Goal: Information Seeking & Learning: Learn about a topic

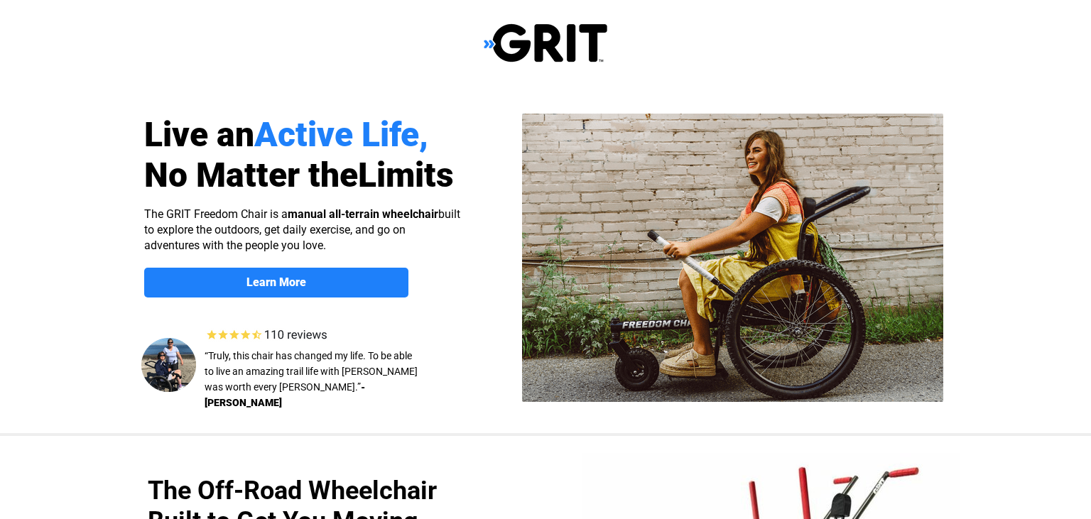
select select "US"
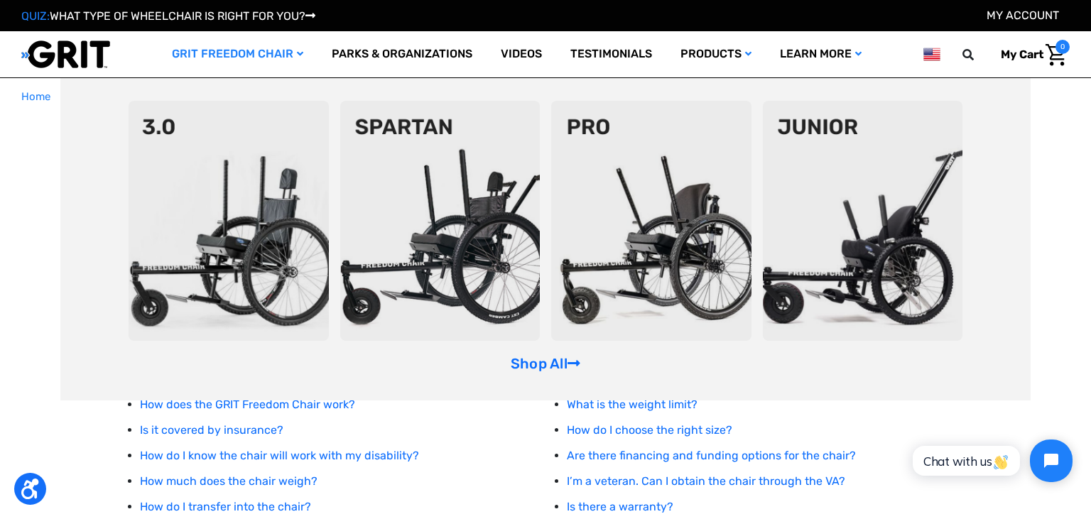
click at [669, 263] on img at bounding box center [651, 221] width 200 height 240
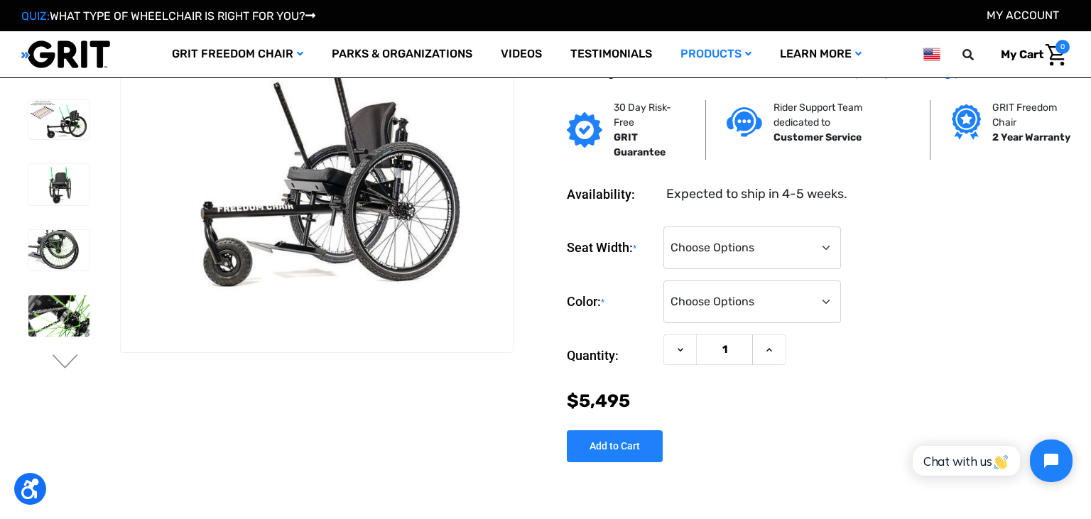
scroll to position [47, 0]
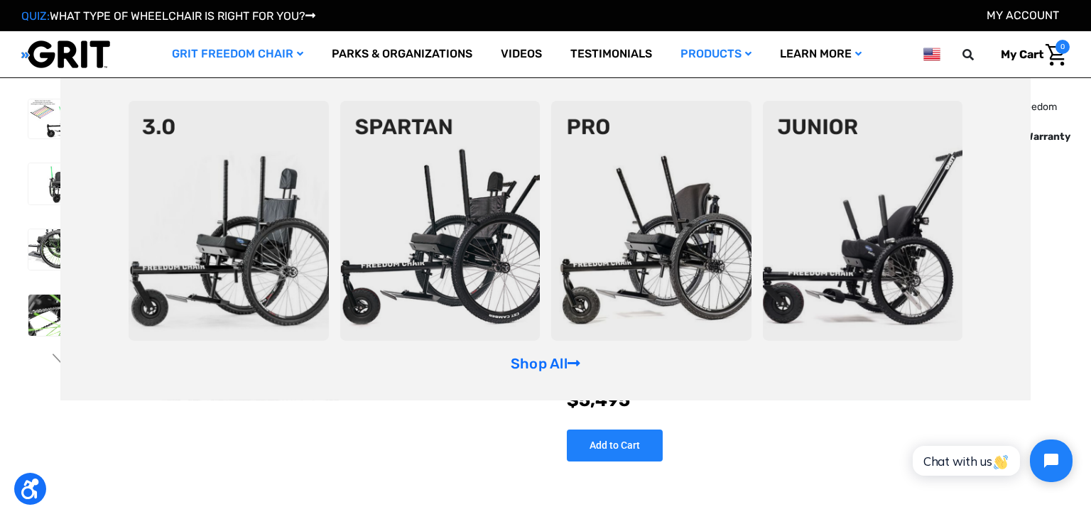
click at [190, 173] on img at bounding box center [229, 221] width 200 height 240
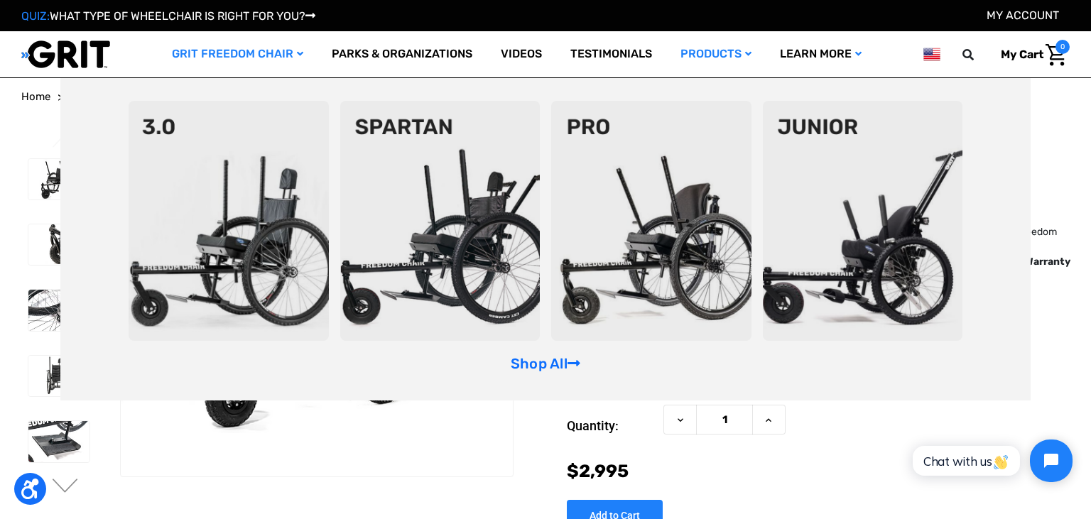
click at [407, 197] on img at bounding box center [440, 221] width 200 height 240
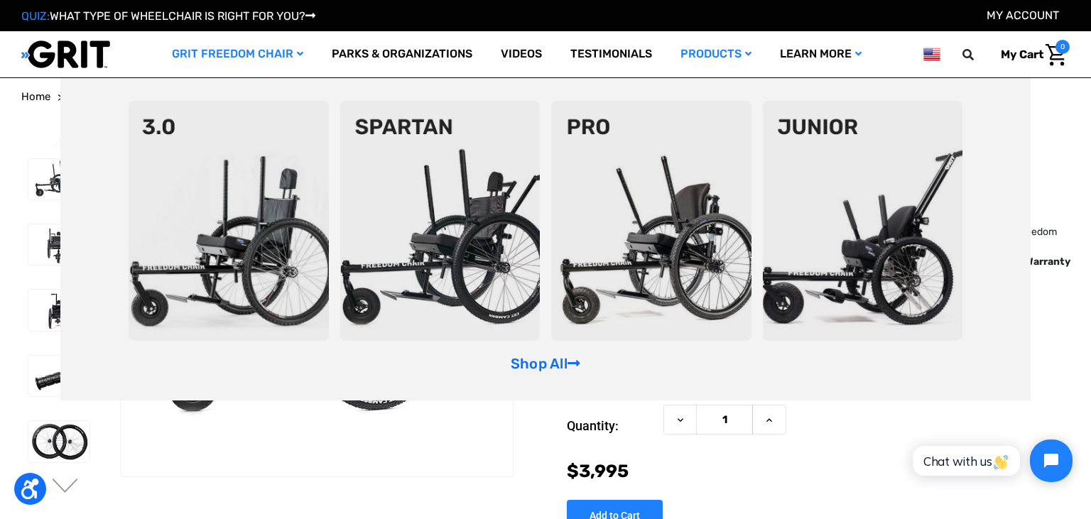
click at [246, 224] on img at bounding box center [229, 221] width 200 height 240
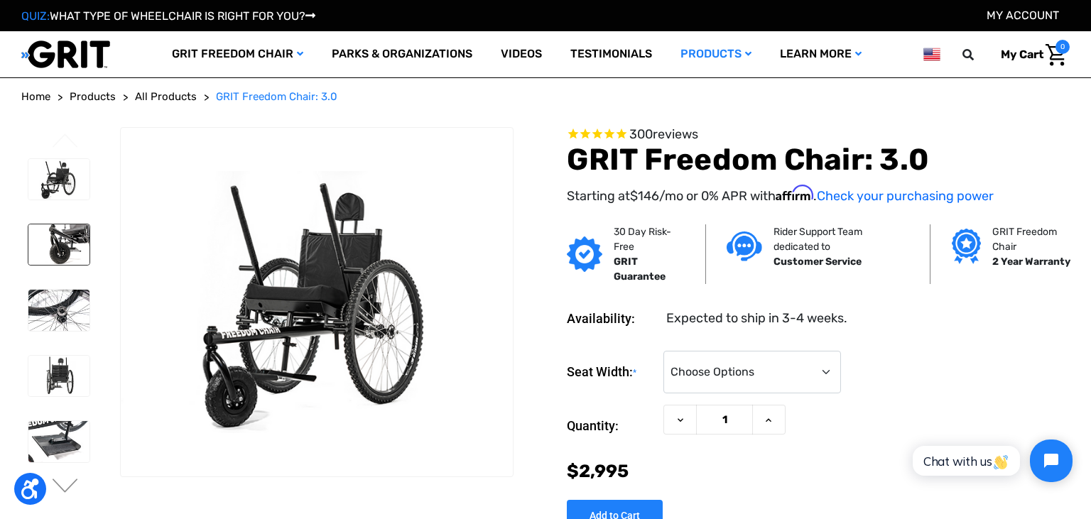
click at [55, 253] on img at bounding box center [58, 244] width 61 height 40
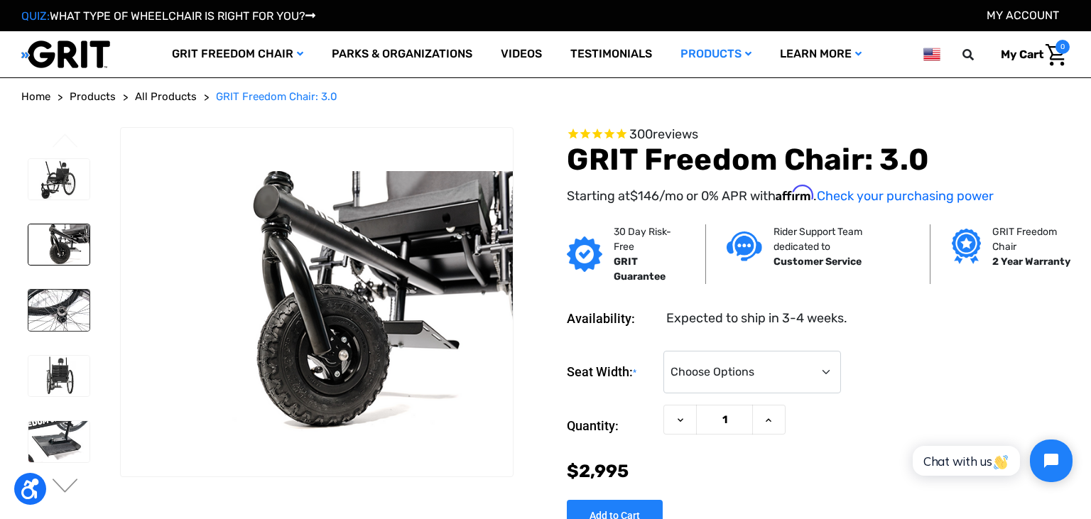
click at [40, 312] on img at bounding box center [58, 310] width 61 height 40
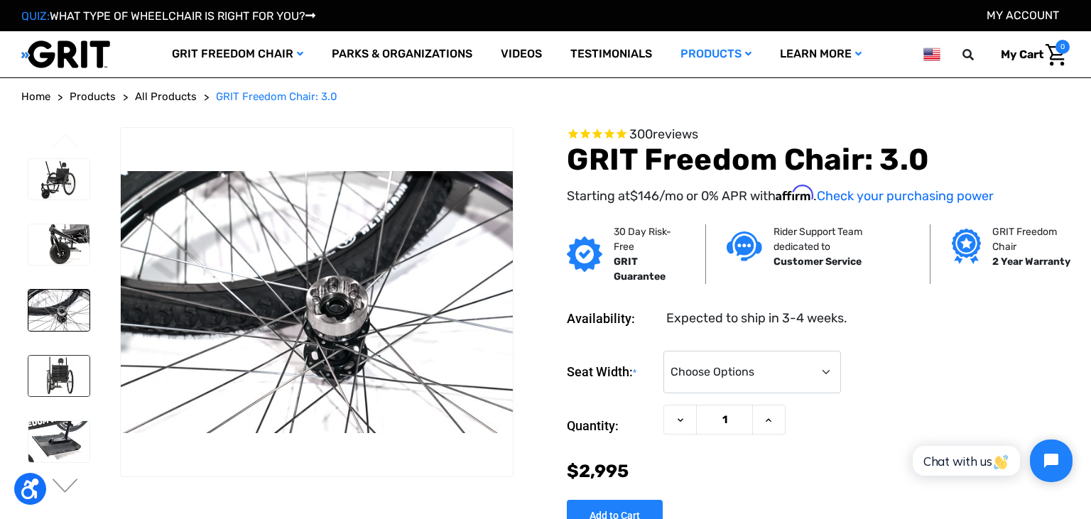
click at [53, 365] on img at bounding box center [58, 376] width 61 height 40
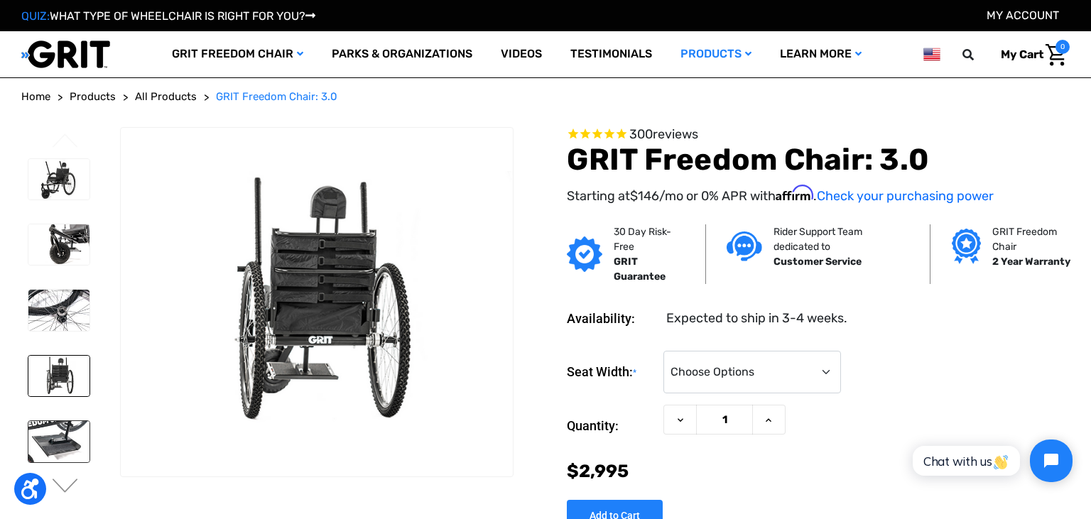
click at [55, 438] on img at bounding box center [58, 441] width 61 height 40
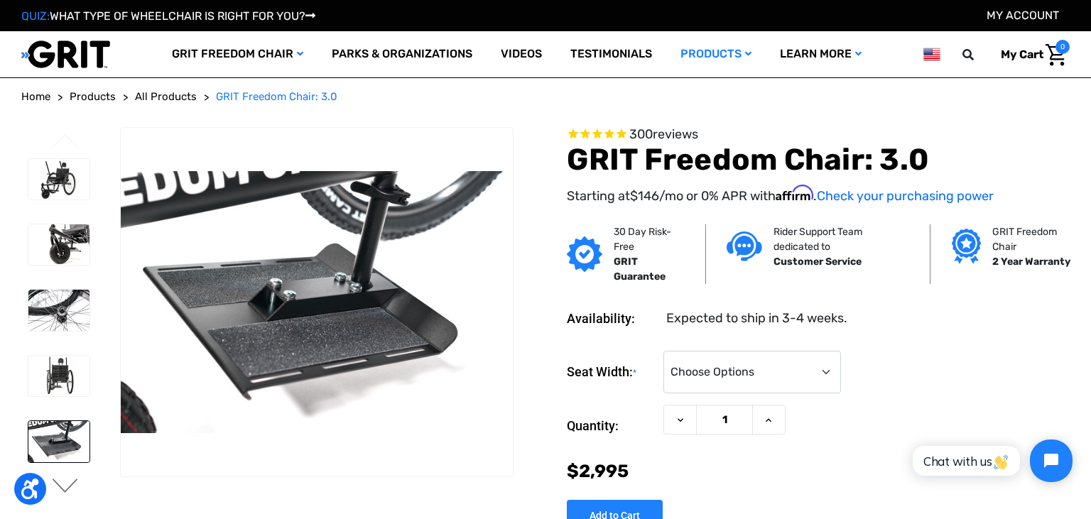
click at [70, 484] on button "Next" at bounding box center [65, 487] width 30 height 17
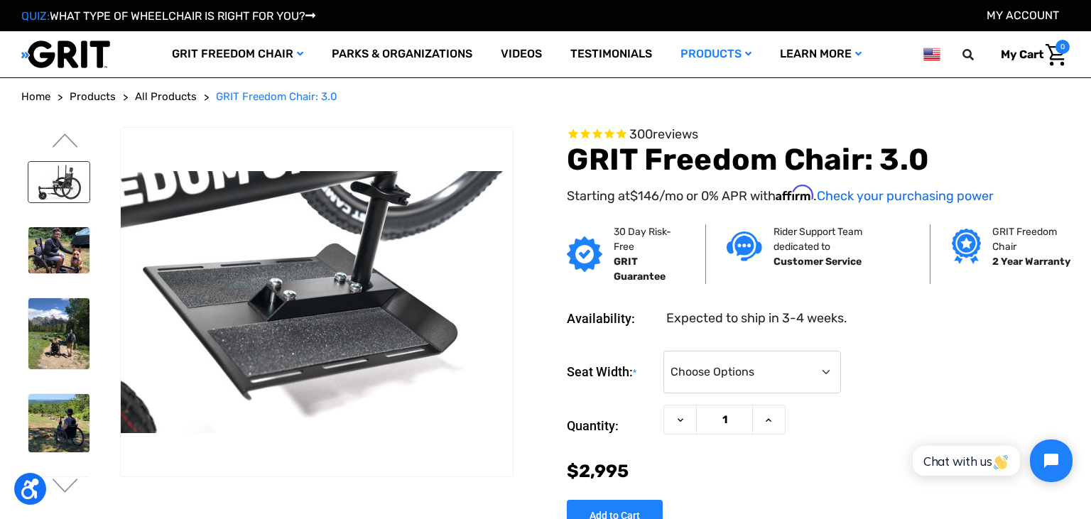
click at [70, 183] on img at bounding box center [58, 182] width 61 height 40
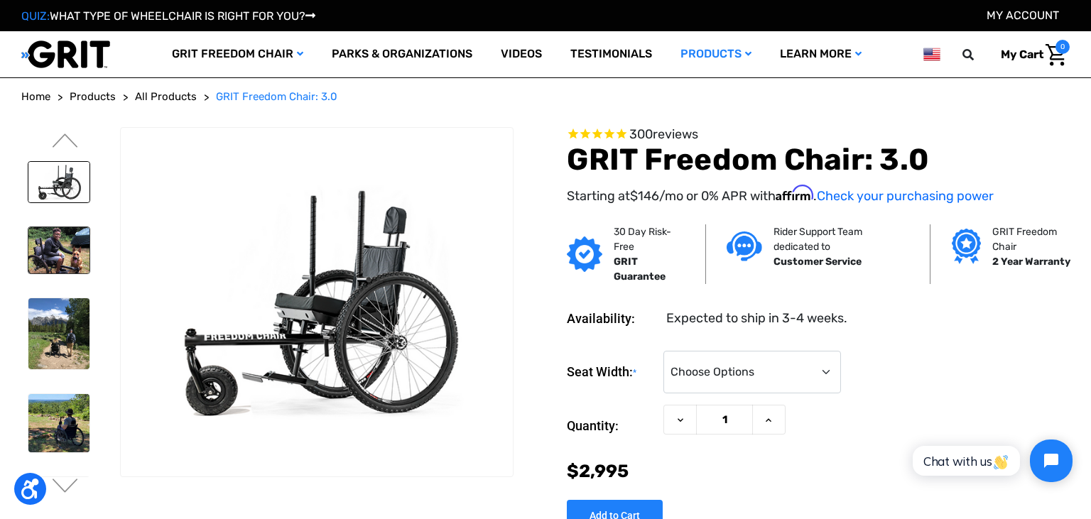
click at [62, 239] on img at bounding box center [58, 249] width 61 height 45
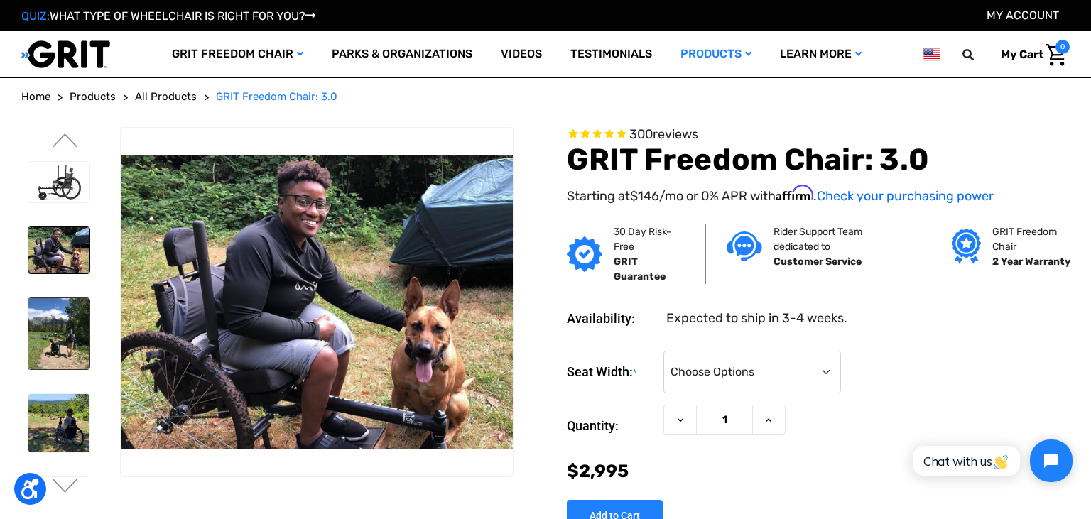
click at [55, 329] on img at bounding box center [58, 333] width 61 height 71
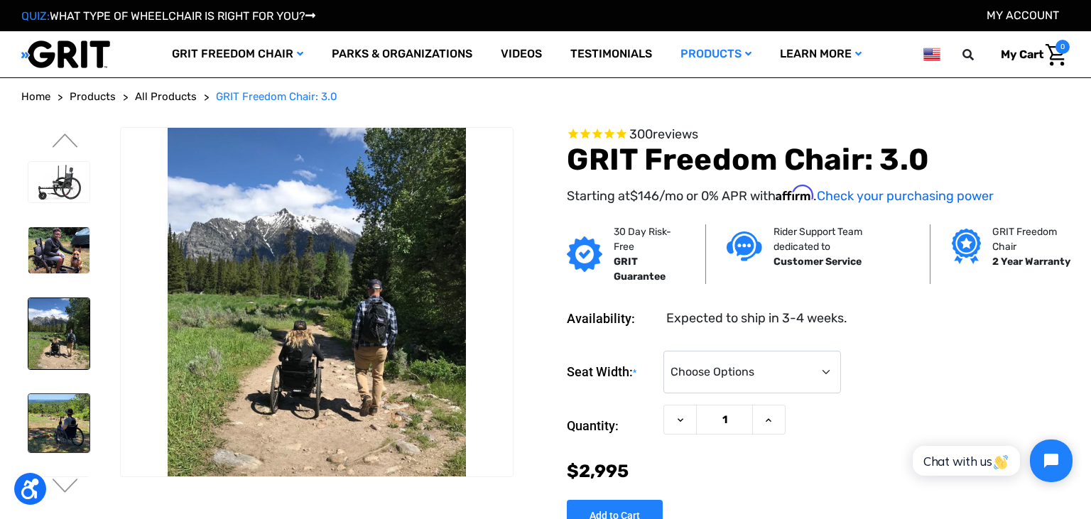
click at [52, 404] on img at bounding box center [58, 423] width 61 height 58
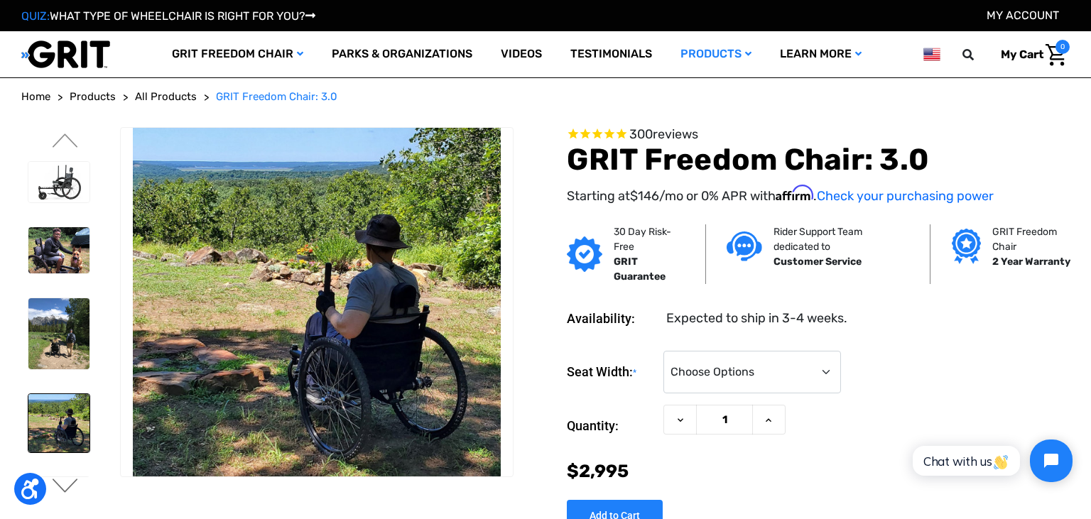
click at [73, 483] on button "Next" at bounding box center [65, 487] width 30 height 17
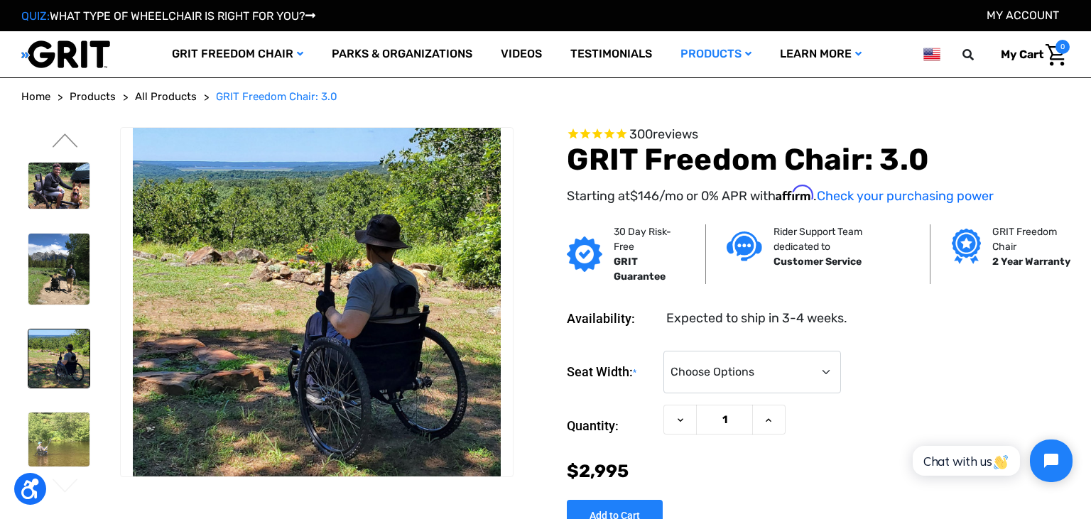
click at [73, 483] on button "Next" at bounding box center [65, 487] width 30 height 17
click at [67, 413] on img at bounding box center [58, 440] width 61 height 54
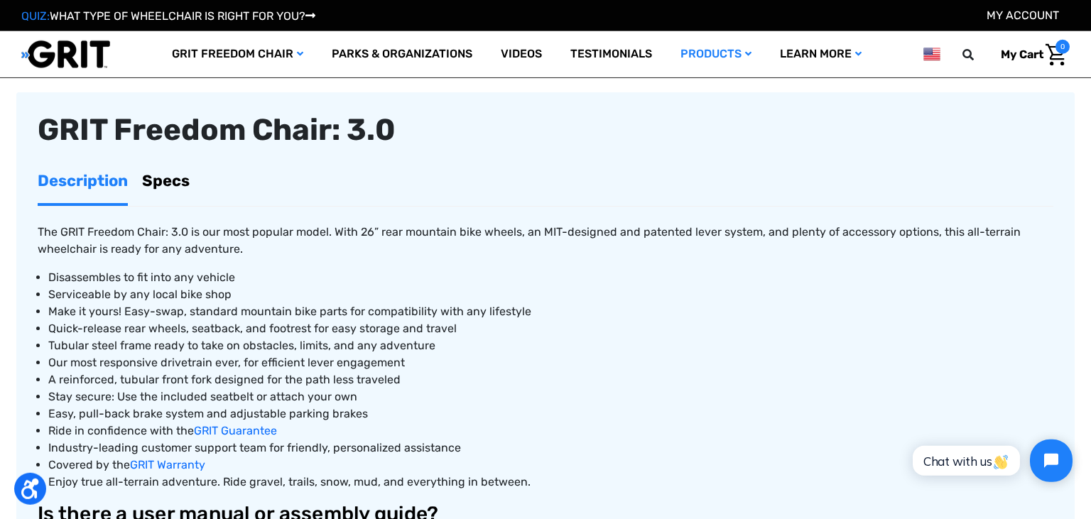
scroll to position [521, 0]
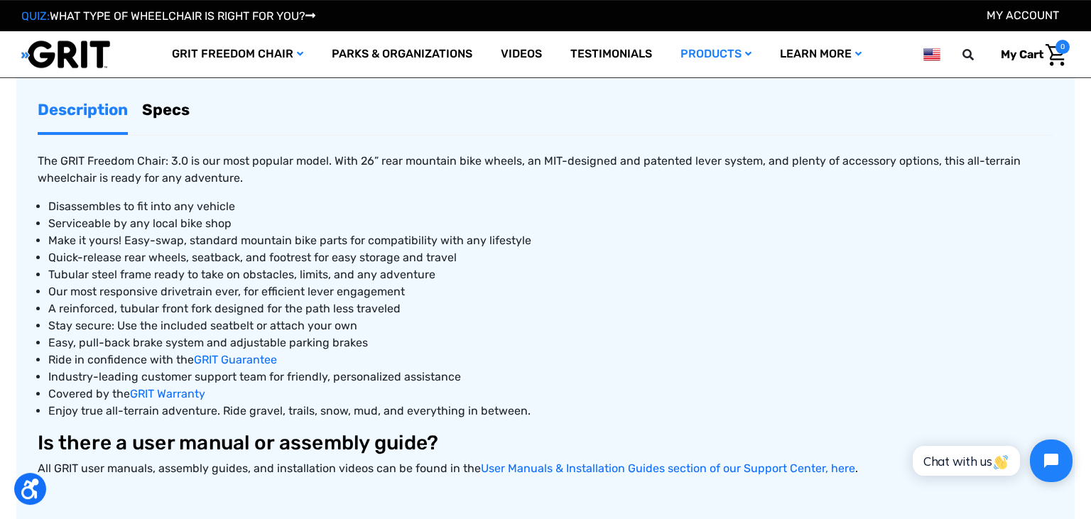
click at [173, 109] on link "Specs" at bounding box center [166, 109] width 48 height 45
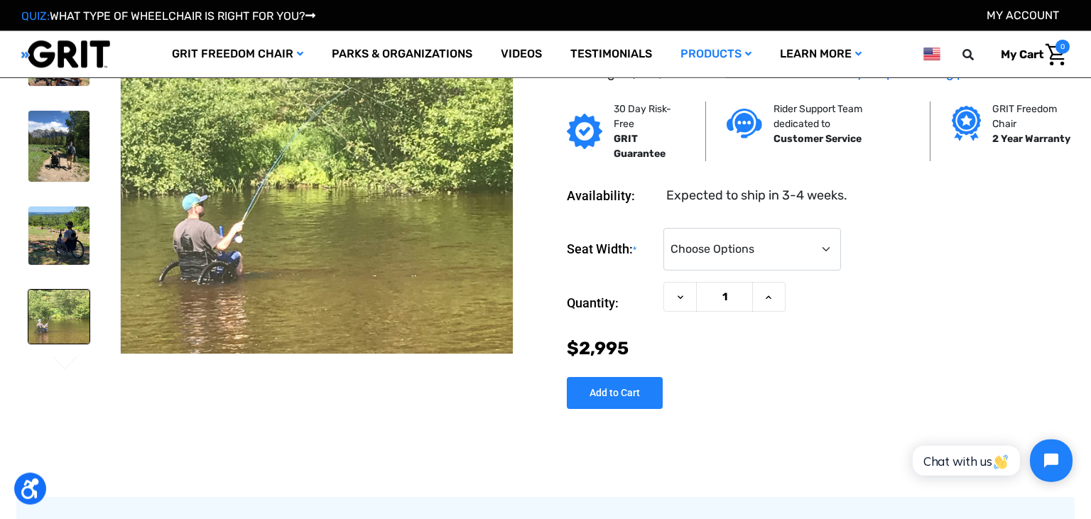
scroll to position [44, 0]
